Goal: Ask a question

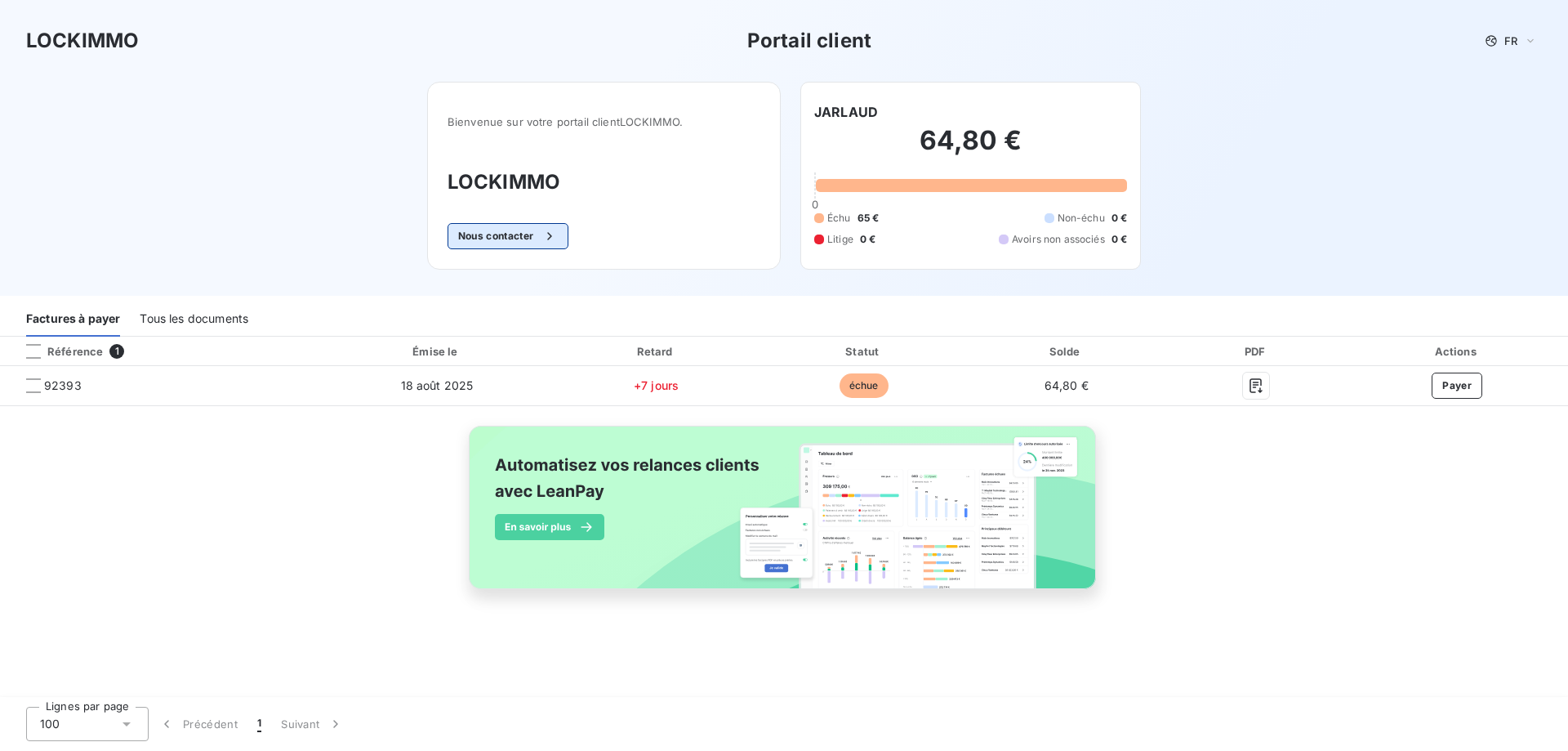
click at [498, 233] on button "Nous contacter" at bounding box center [507, 236] width 121 height 27
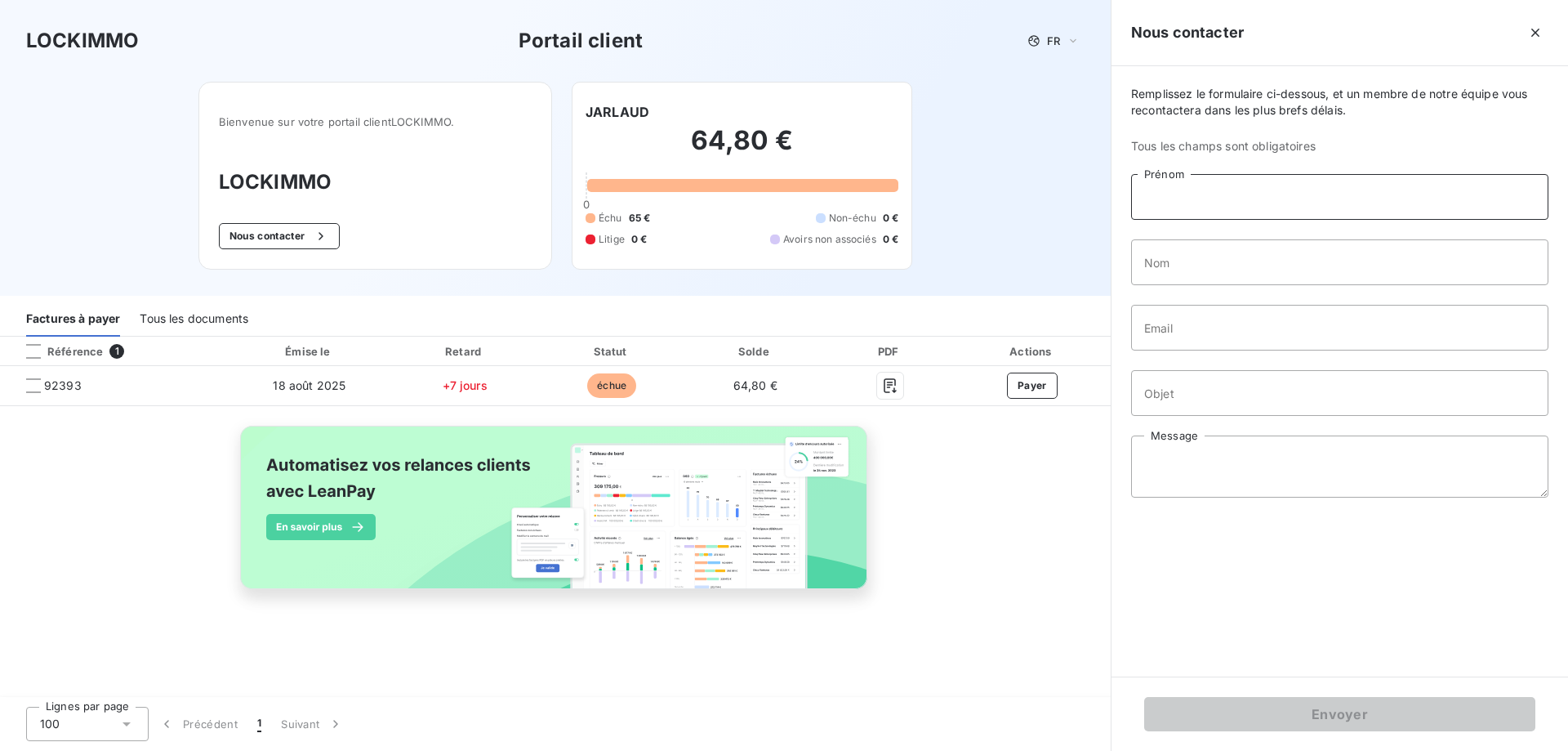
click at [1198, 207] on input "Prénom" at bounding box center [1340, 197] width 418 height 46
type input "[PERSON_NAME]"
type input "JARLAUD"
type input "[EMAIL_ADDRESS][DOMAIN_NAME]"
click at [1181, 396] on input "Objet" at bounding box center [1340, 392] width 418 height 46
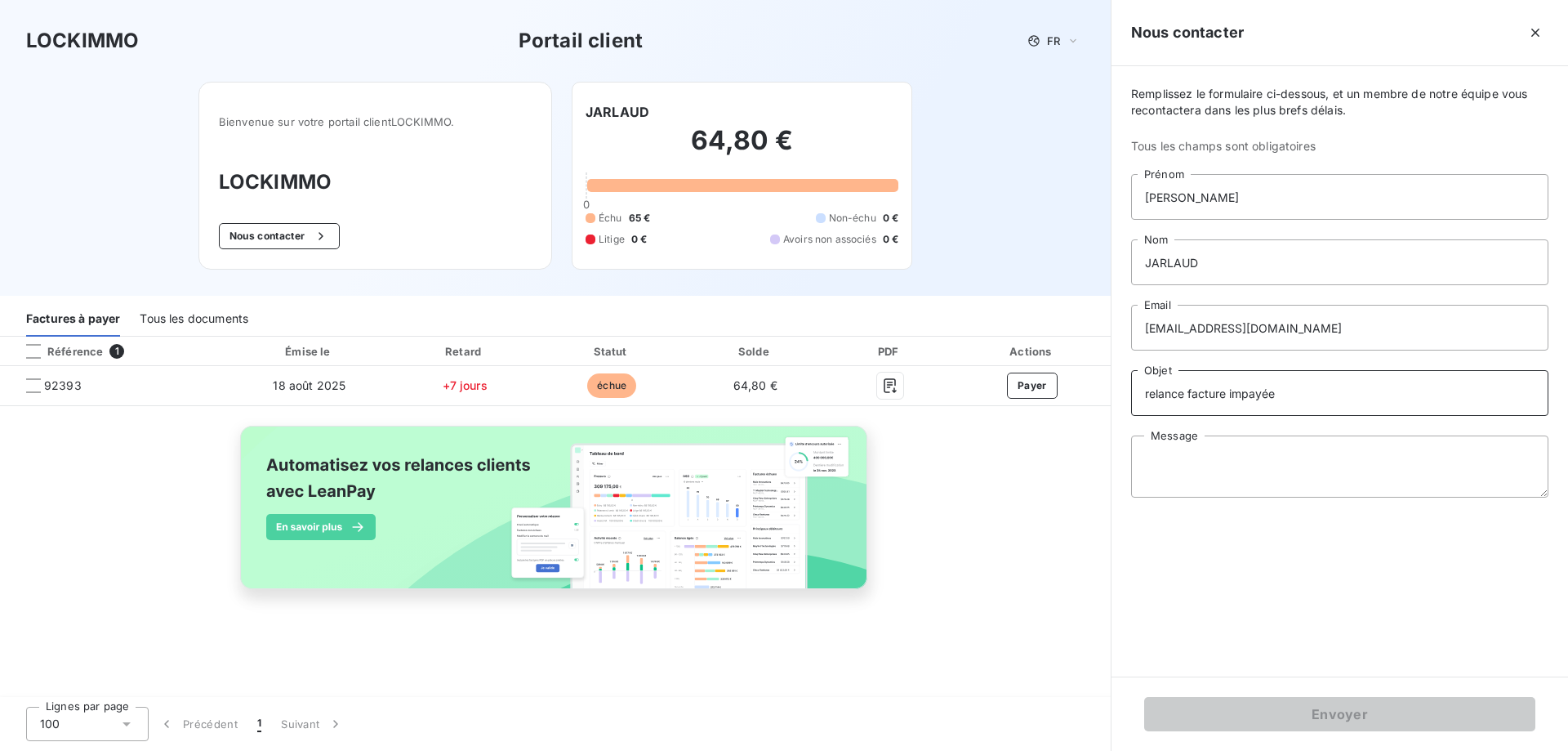
type input "relance facture impayée"
click at [1188, 465] on textarea "Message" at bounding box center [1340, 466] width 418 height 62
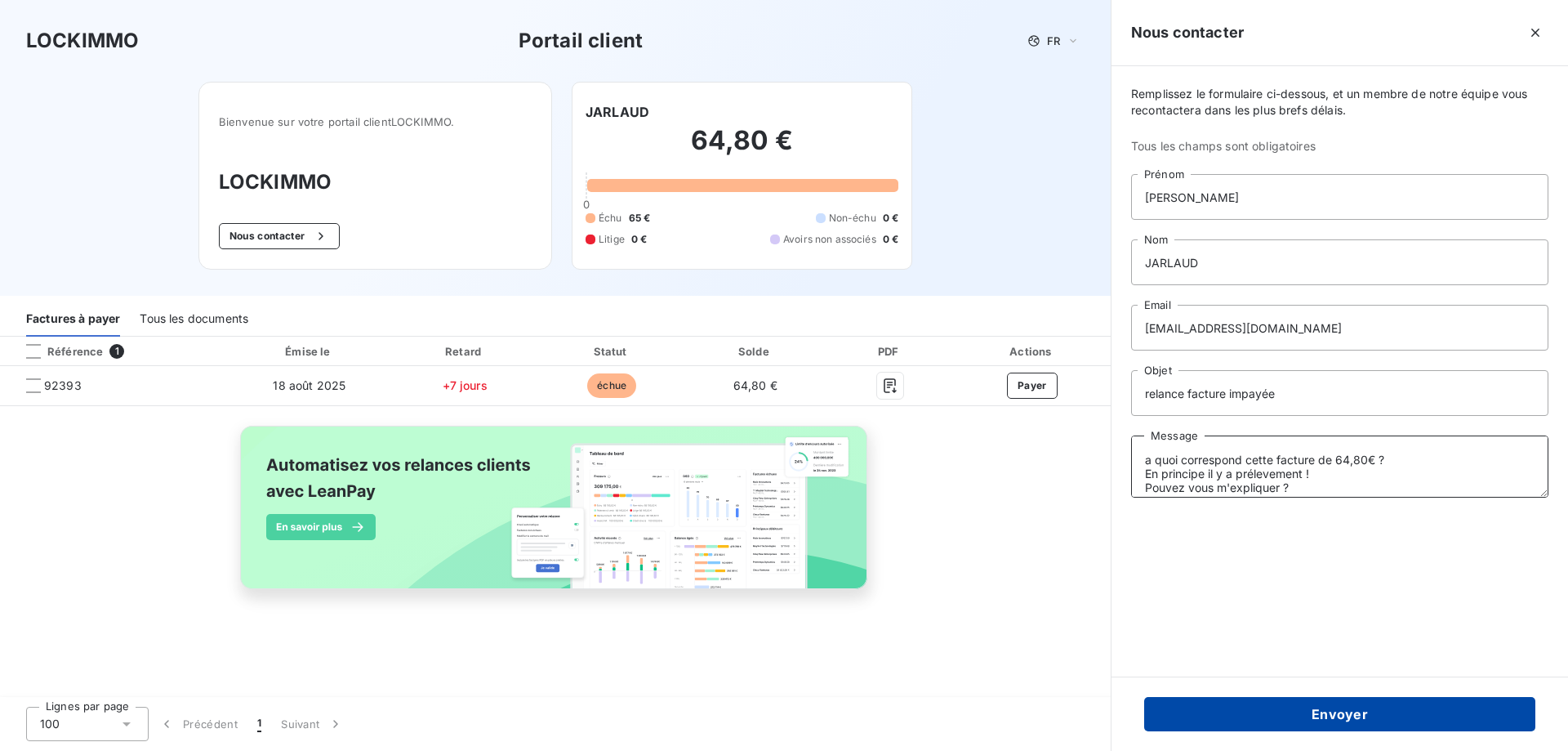
type textarea "a quoi correspond cette facture de 64,80€ ? En principe il y a prélevement ! Po…"
click at [1317, 715] on button "Envoyer" at bounding box center [1340, 714] width 391 height 34
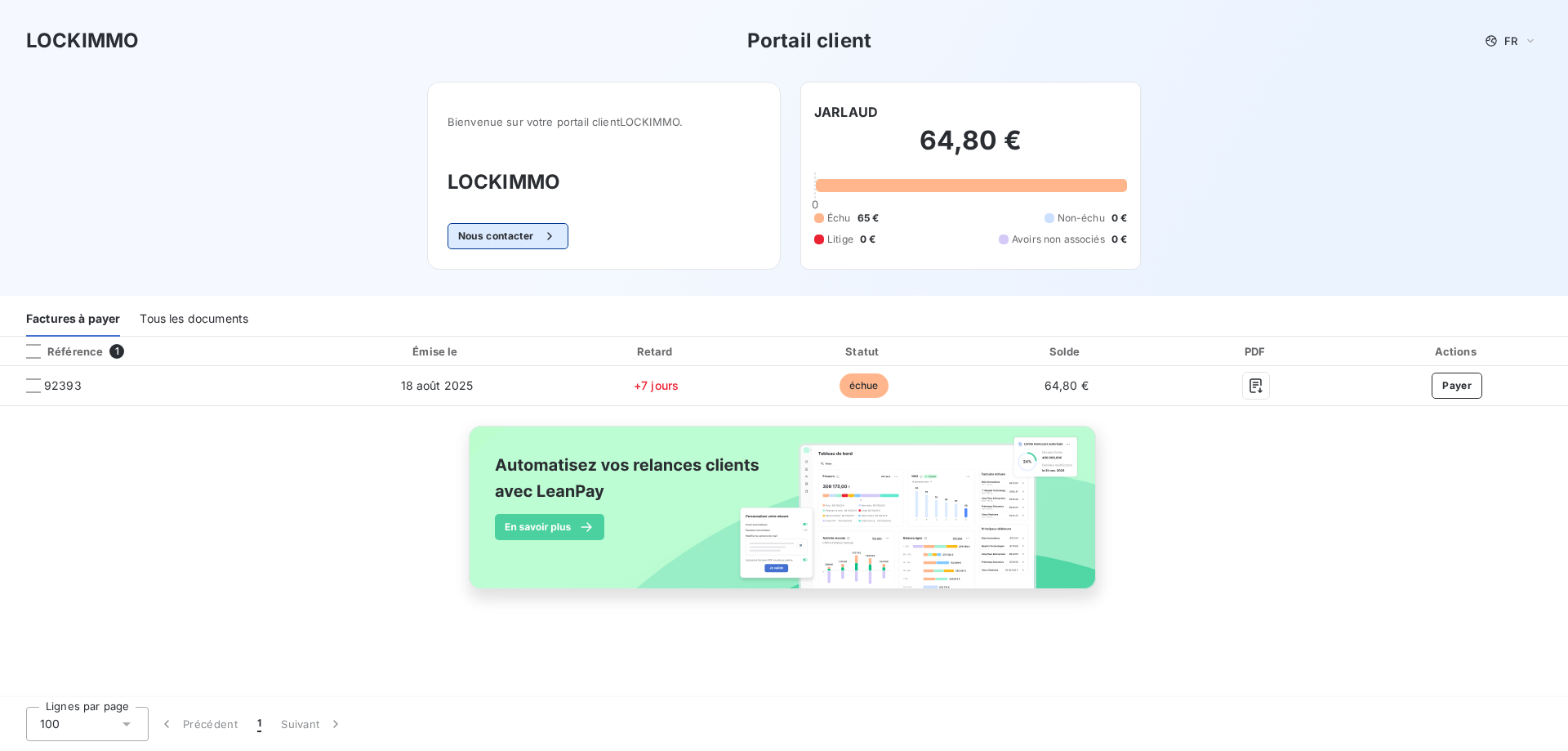
click at [521, 229] on button "Nous contacter" at bounding box center [507, 236] width 121 height 27
